Goal: Information Seeking & Learning: Learn about a topic

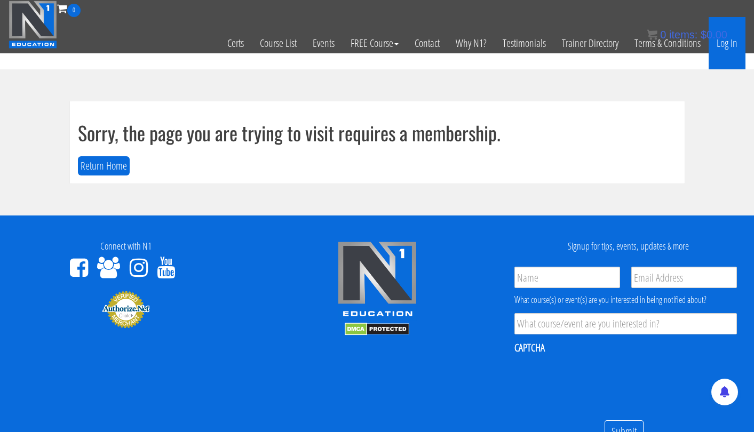
click at [729, 43] on link "Log In" at bounding box center [727, 43] width 37 height 52
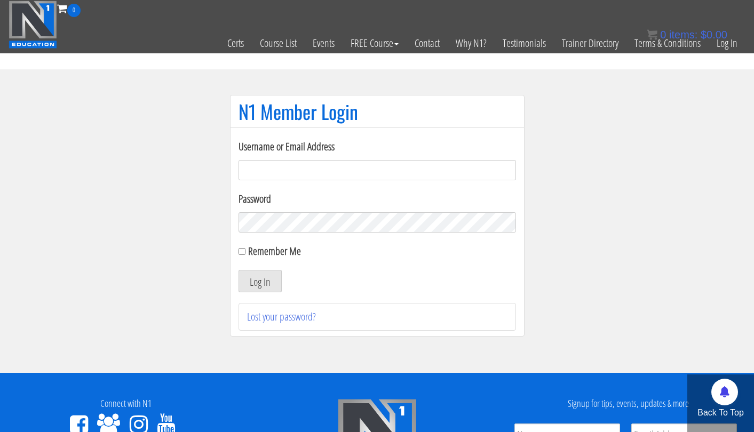
click at [315, 165] on input "Username or Email Address" at bounding box center [377, 170] width 277 height 20
click at [256, 168] on input "Username or Email Address" at bounding box center [377, 170] width 277 height 20
type input "[EMAIL_ADDRESS][DOMAIN_NAME]"
click at [258, 283] on button "Log In" at bounding box center [260, 281] width 43 height 22
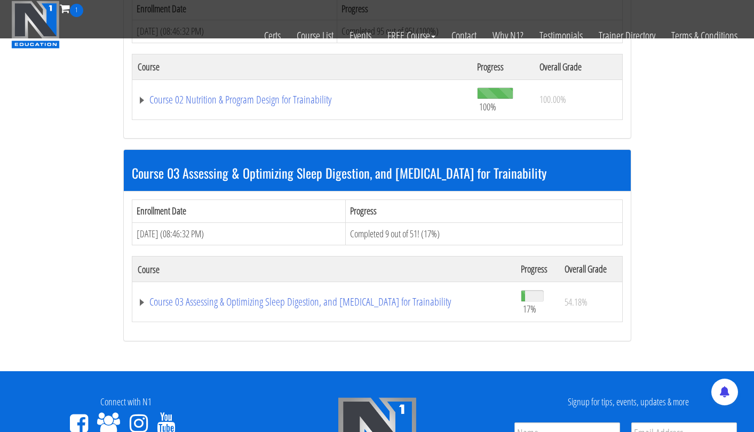
scroll to position [601, 0]
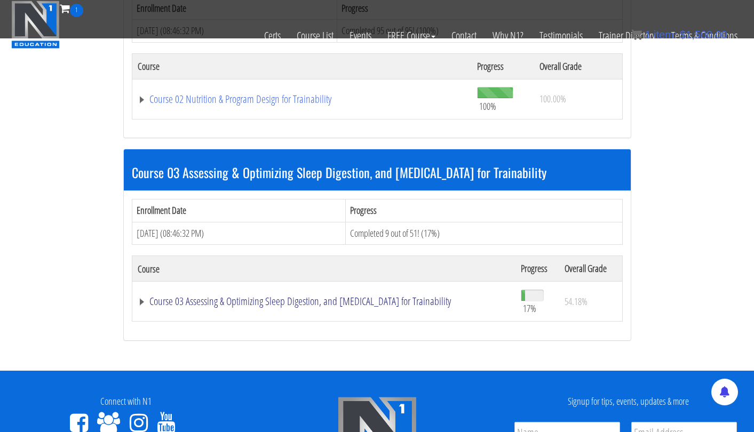
click at [261, 296] on link "Course 03 Assessing & Optimizing Sleep Digestion, and [MEDICAL_DATA] for Traina…" at bounding box center [324, 301] width 372 height 11
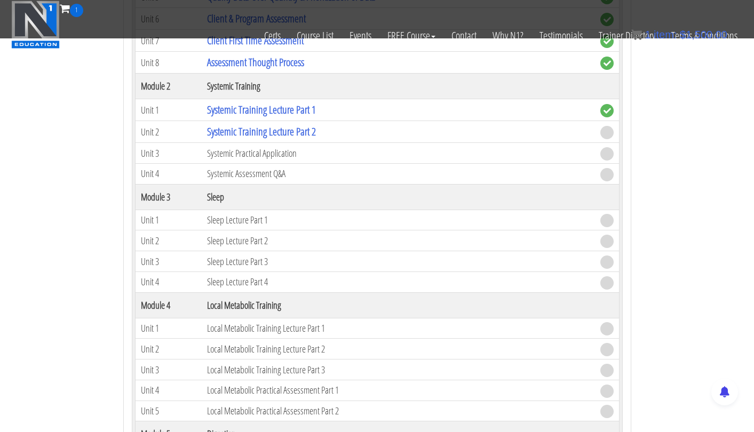
scroll to position [1058, 0]
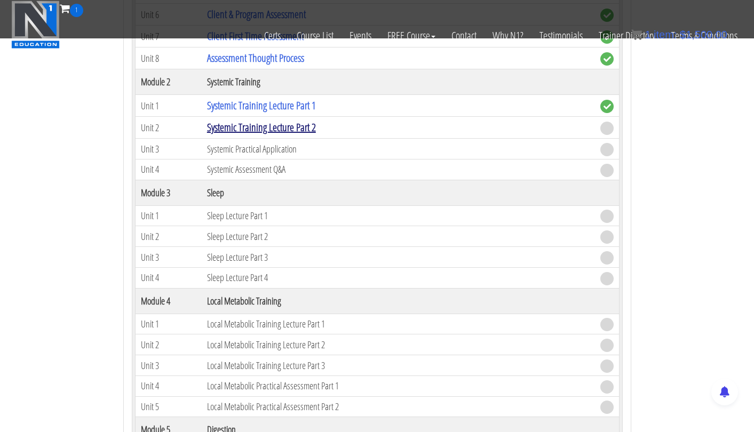
click at [311, 120] on link "Systemic Training Lecture Part 2" at bounding box center [261, 127] width 109 height 14
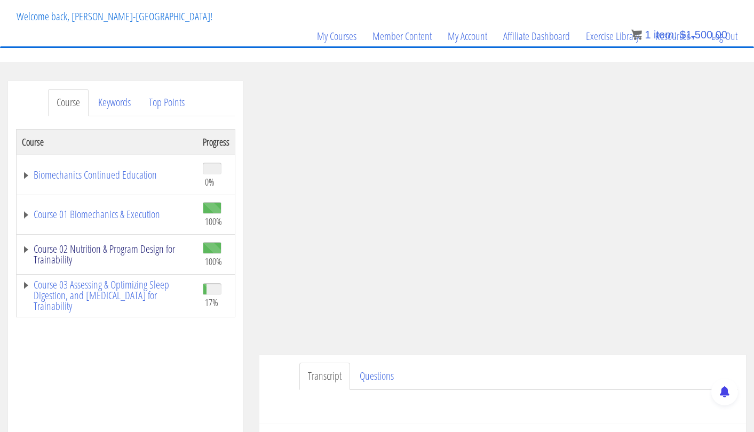
scroll to position [76, 0]
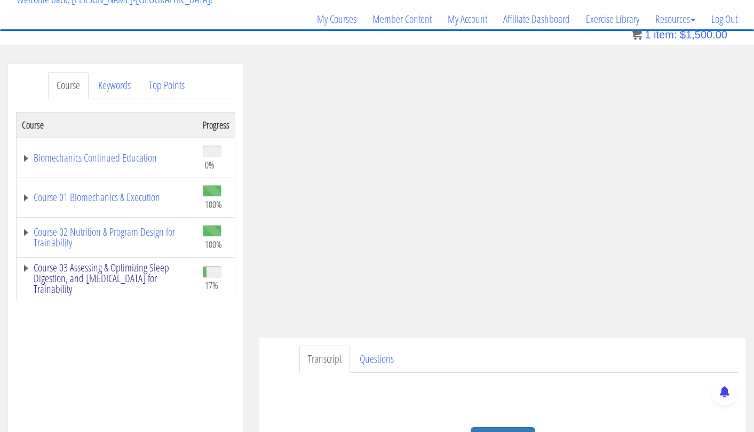
click at [130, 267] on link "Course 03 Assessing & Optimizing Sleep Digestion, and [MEDICAL_DATA] for Traina…" at bounding box center [107, 279] width 170 height 32
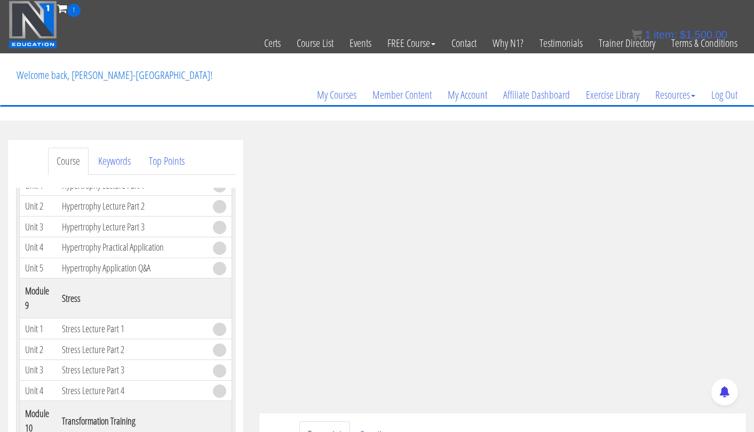
scroll to position [0, 0]
